Goal: Task Accomplishment & Management: Use online tool/utility

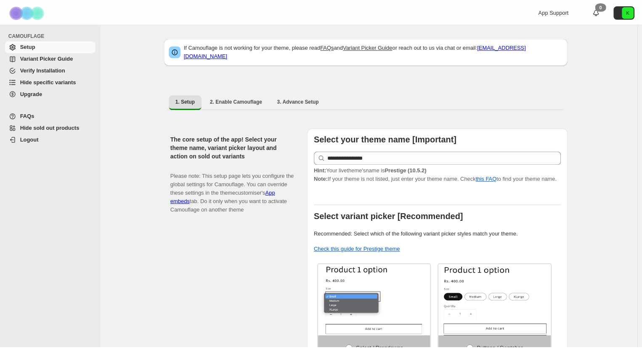
scroll to position [578, 0]
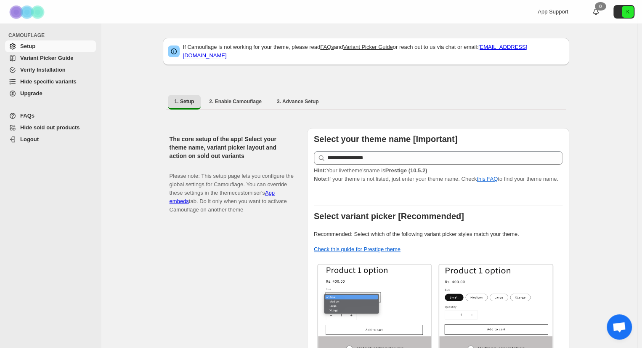
click at [35, 80] on span "Hide specific variants" at bounding box center [48, 81] width 56 height 6
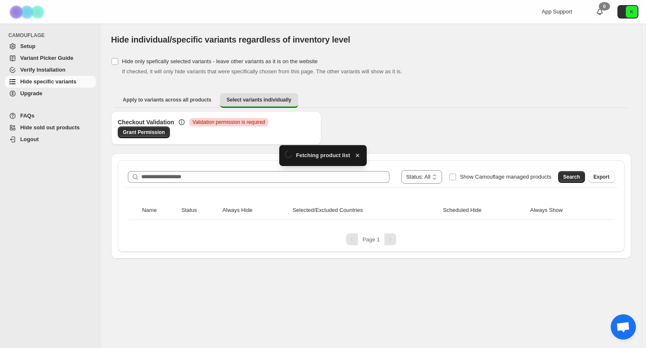
scroll to position [578, 0]
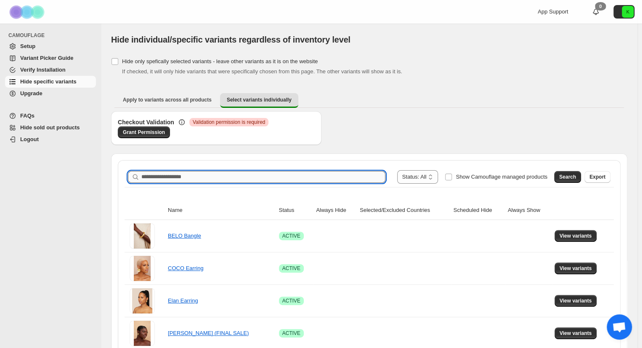
click at [187, 182] on input "Search product name" at bounding box center [263, 177] width 244 height 12
type input "****"
click at [571, 175] on span "Search" at bounding box center [567, 176] width 17 height 7
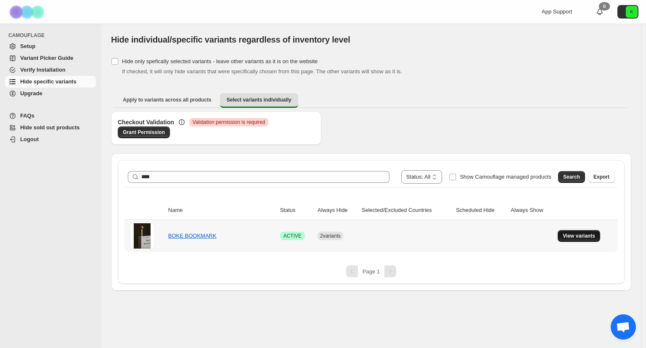
click at [574, 238] on span "View variants" at bounding box center [579, 235] width 32 height 7
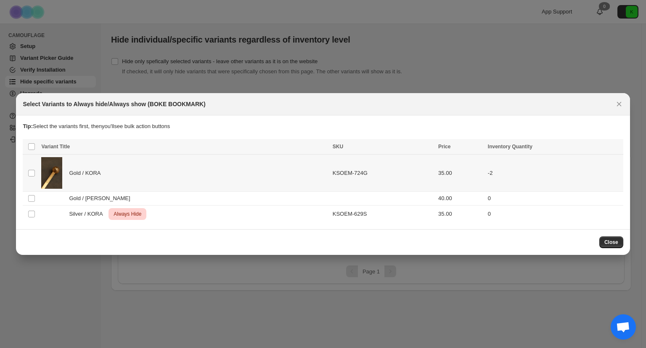
click at [45, 173] on tbody "Select product variant Gold / KORA KSOEM-724G 35.00 -2 Select product variant G…" at bounding box center [323, 188] width 601 height 68
click at [31, 210] on span ":r7:" at bounding box center [32, 214] width 8 height 8
click at [90, 174] on span "Gold / KORA" at bounding box center [87, 173] width 36 height 8
click at [434, 150] on span "Always hide" at bounding box center [434, 147] width 29 height 7
